Goal: Task Accomplishment & Management: Use online tool/utility

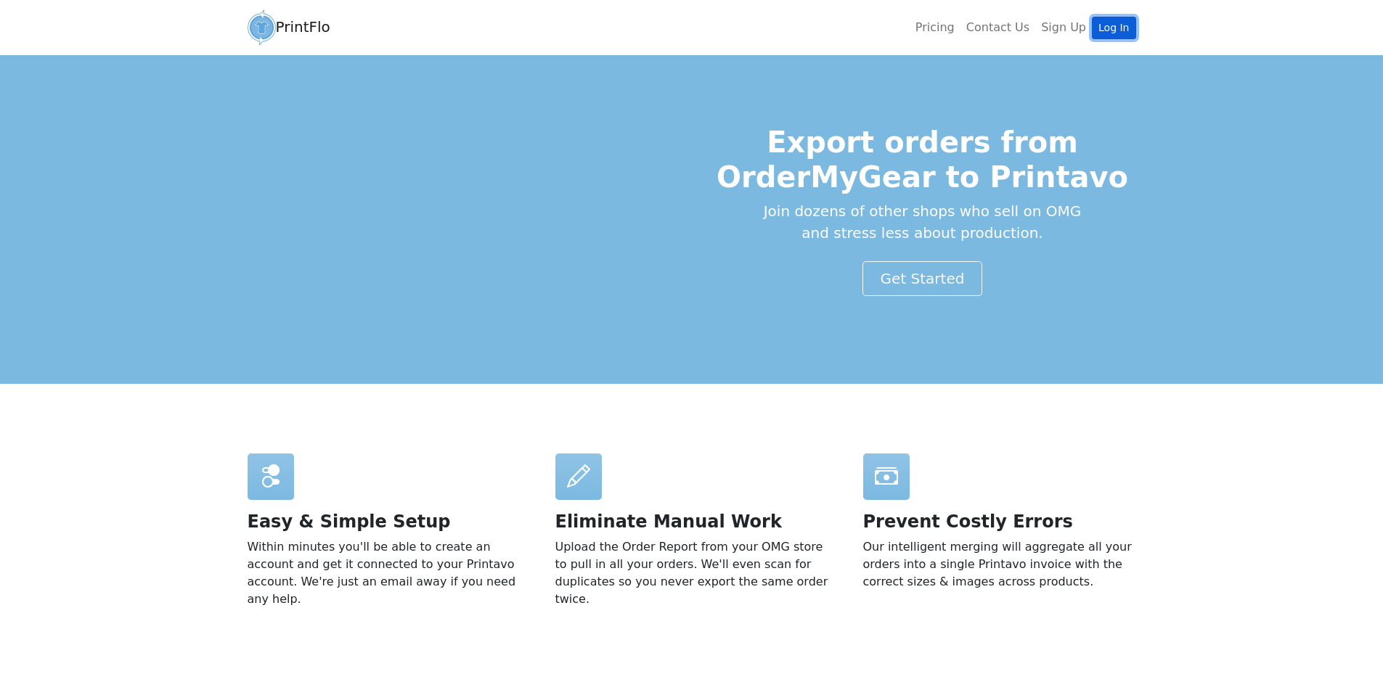
click at [1121, 28] on link "Log In" at bounding box center [1114, 28] width 44 height 23
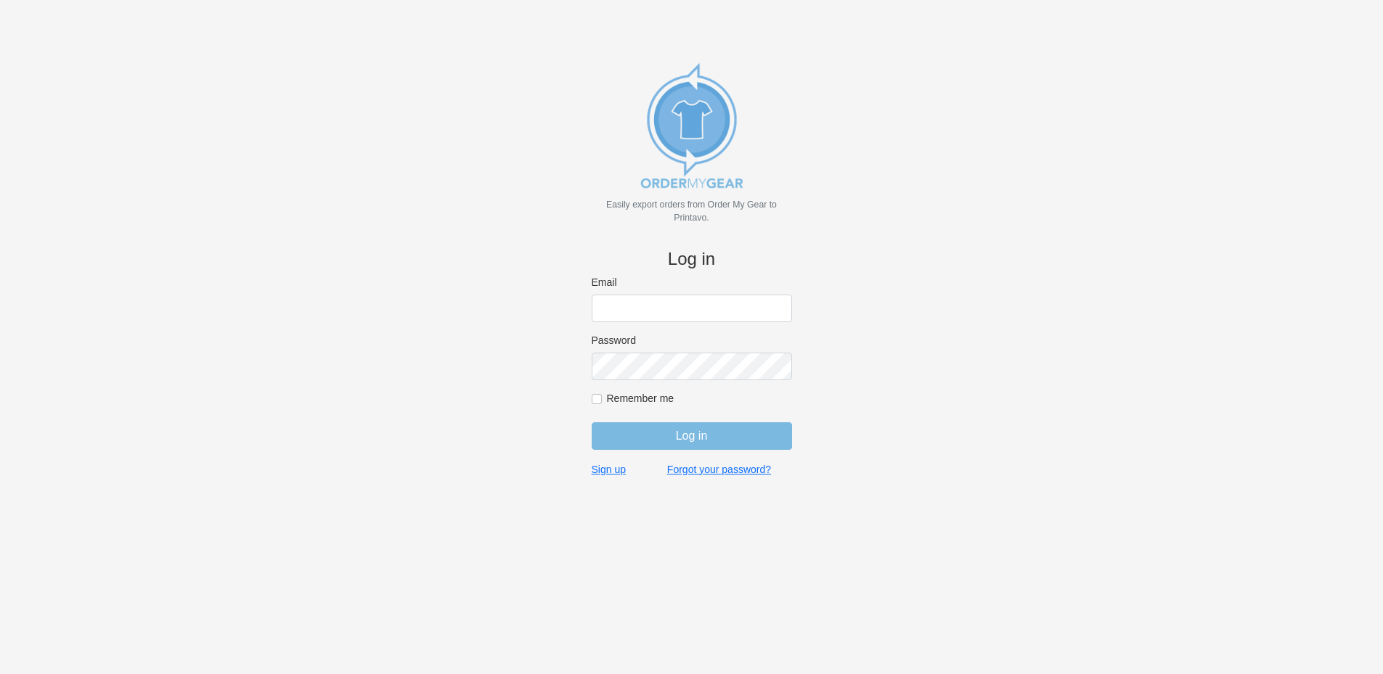
type input "rich@teamgrx.com"
click at [669, 425] on input "Log in" at bounding box center [692, 436] width 200 height 28
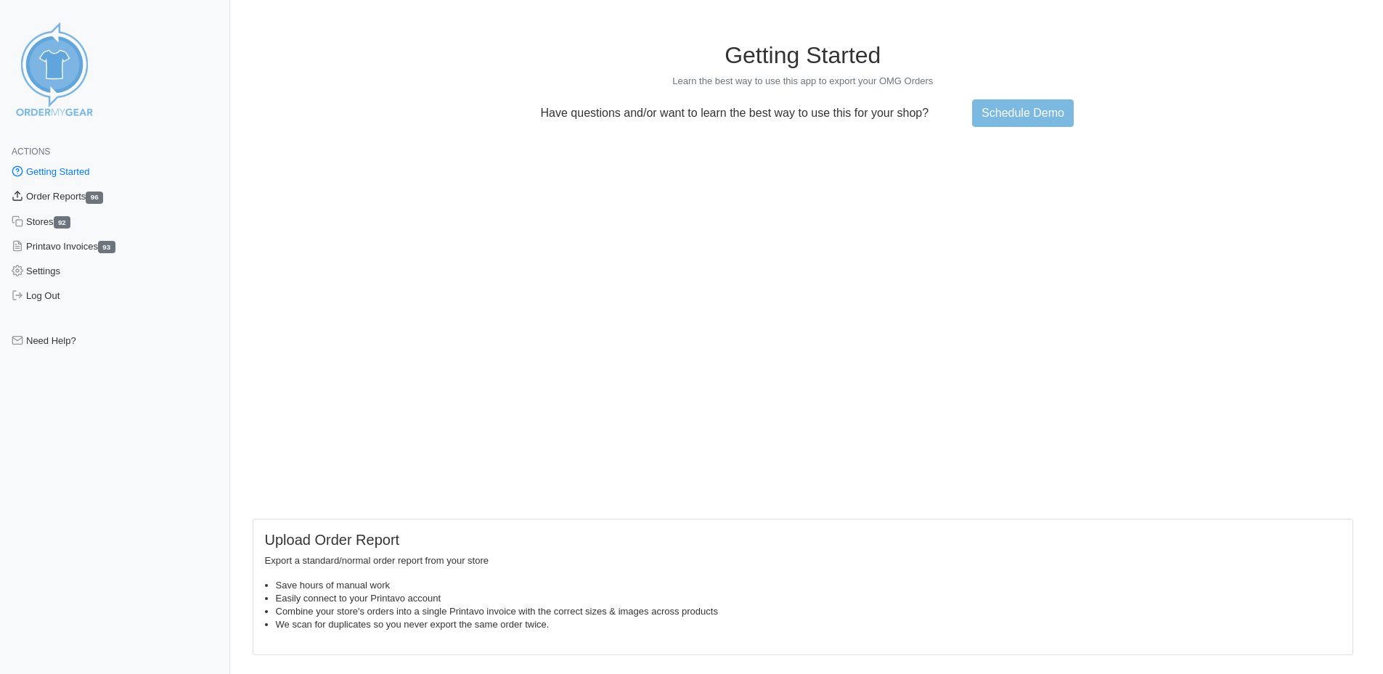
click at [52, 195] on link "Order Reports 96" at bounding box center [115, 196] width 230 height 25
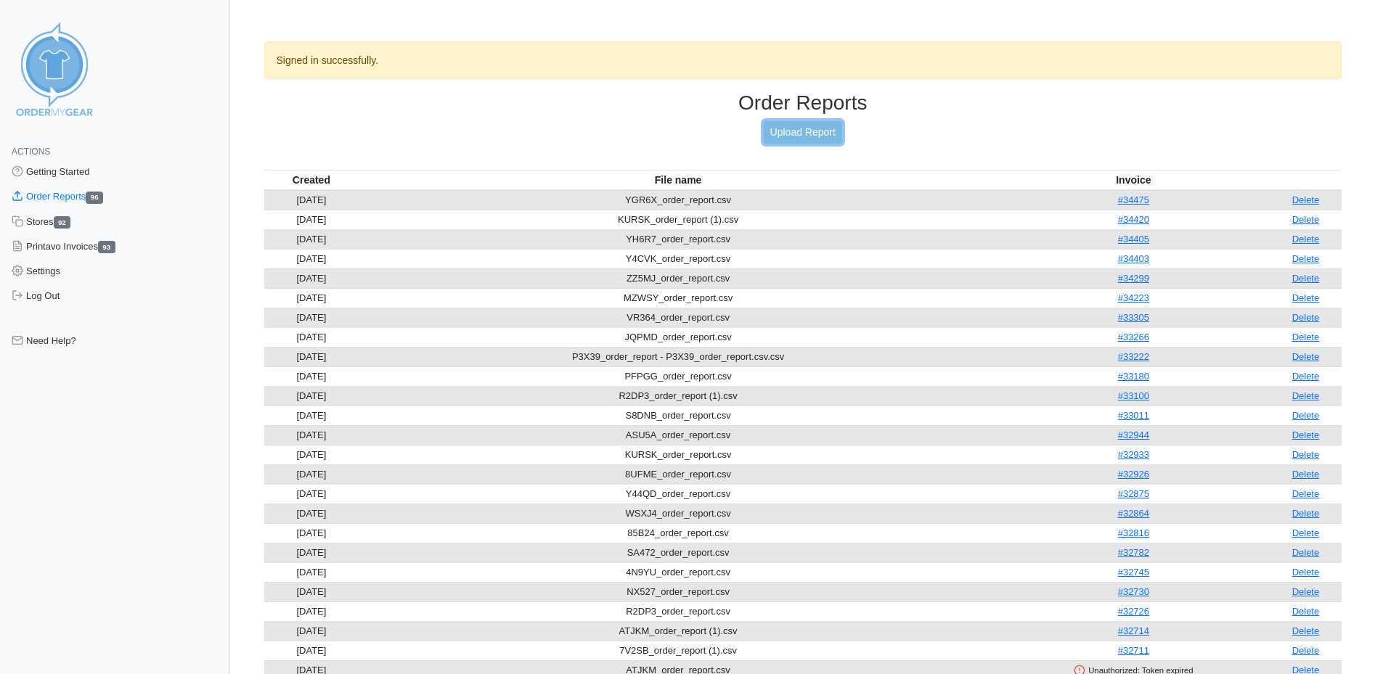
click at [781, 130] on link "Upload Report" at bounding box center [803, 132] width 78 height 23
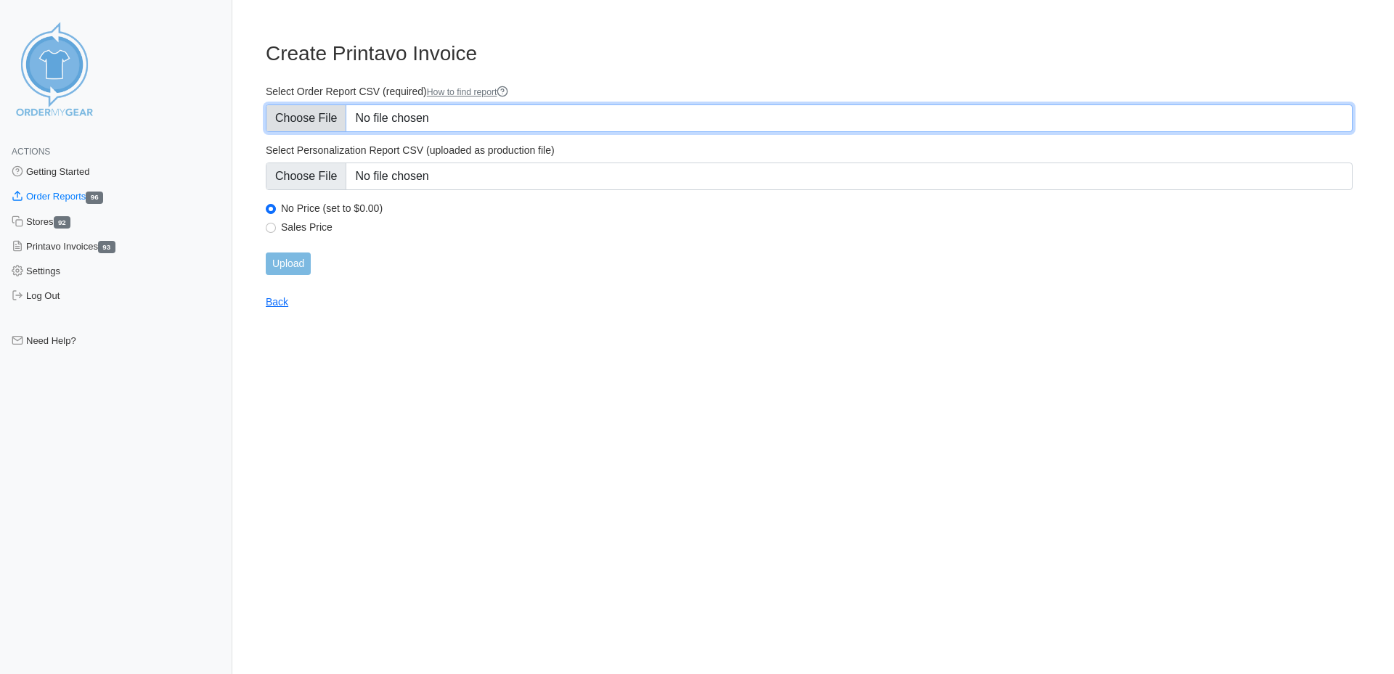
click at [462, 117] on input "Select Order Report CSV (required) How to find report" at bounding box center [809, 119] width 1087 height 28
type input "C:\fakepath\F83CZ_order_report.csv"
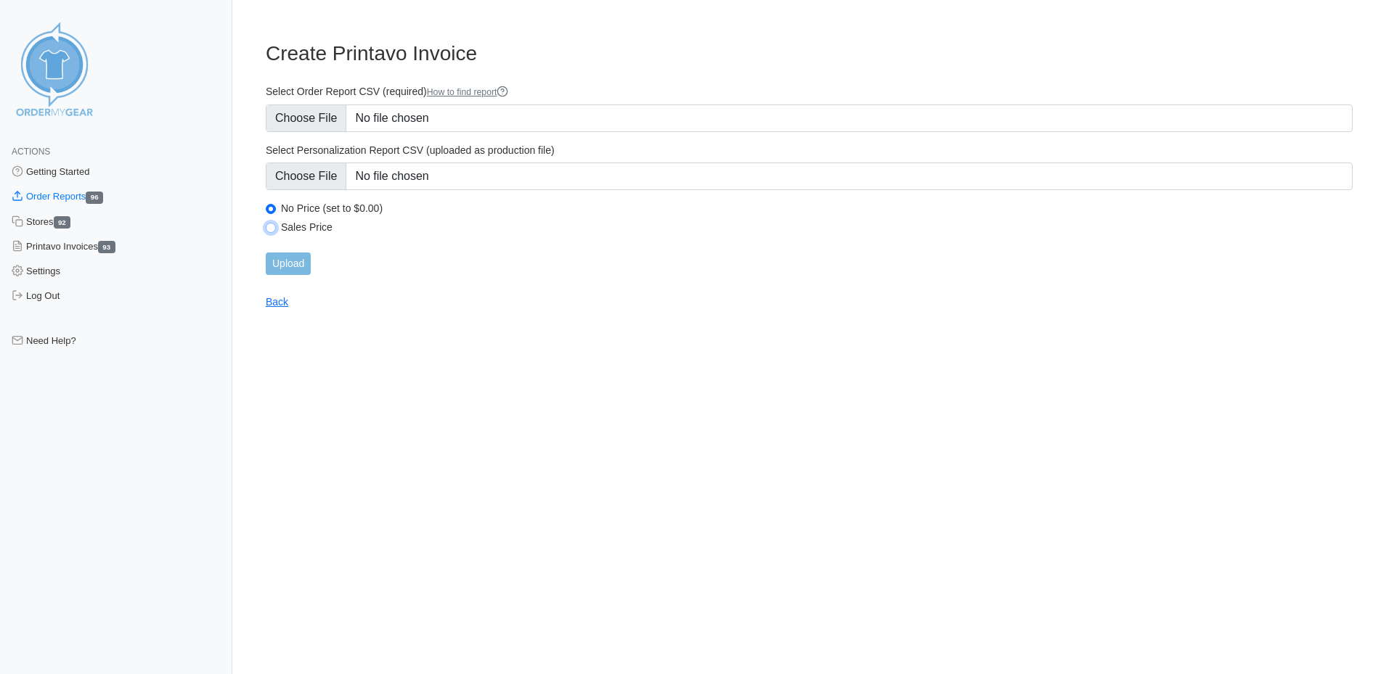
click at [273, 225] on input "Sales Price" at bounding box center [271, 228] width 10 height 10
radio input "true"
click at [300, 268] on input "Upload" at bounding box center [288, 264] width 45 height 23
